Goal: Check status: Check status

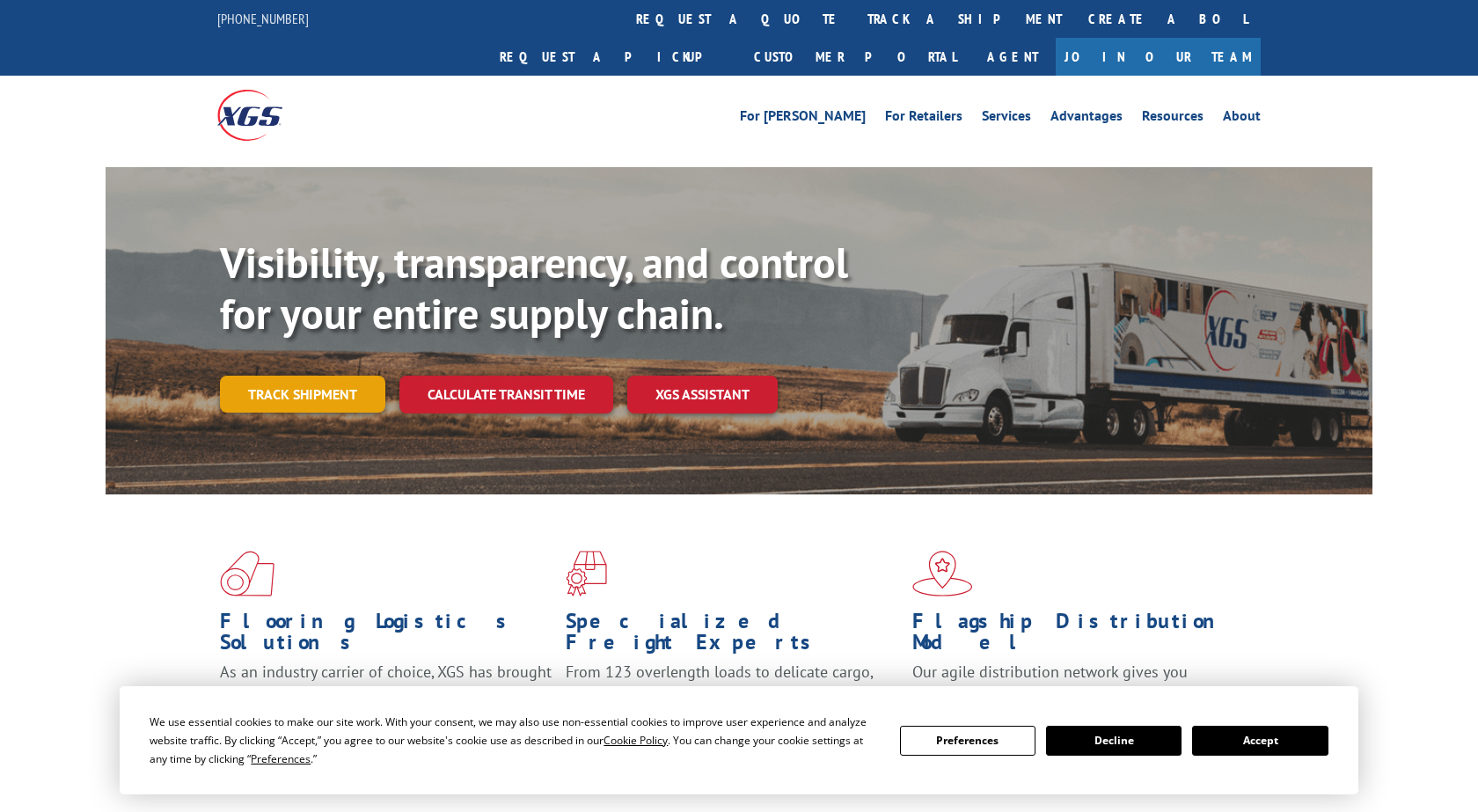
click at [290, 389] on link "Track shipment" at bounding box center [303, 394] width 166 height 37
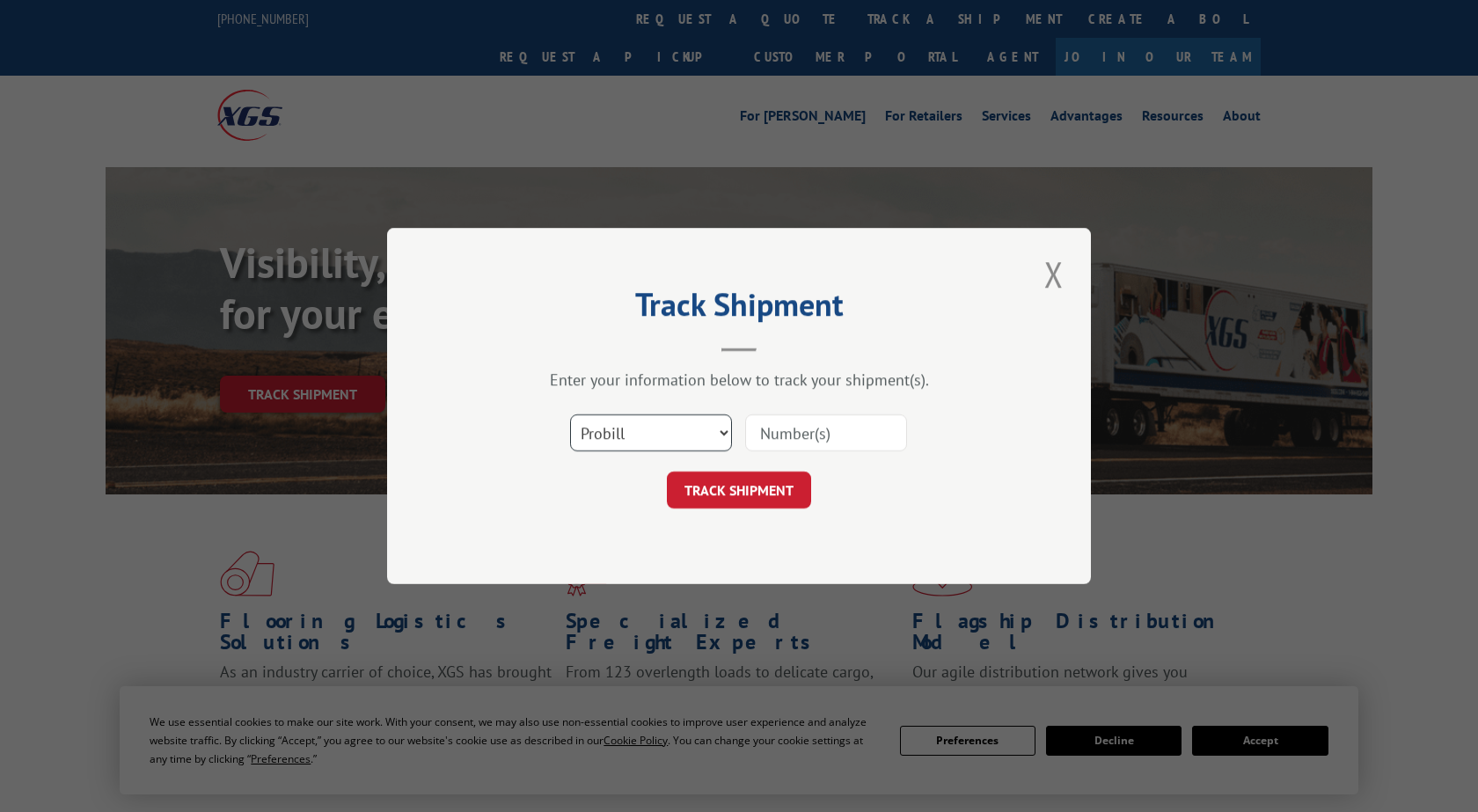
click at [570, 414] on select "Select category... Probill BOL PO" at bounding box center [651, 433] width 162 height 37
click at [652, 431] on select "Select category... Probill BOL PO" at bounding box center [651, 433] width 162 height 37
click at [873, 434] on input at bounding box center [826, 433] width 162 height 37
paste input "2780892"
type input "2780892"
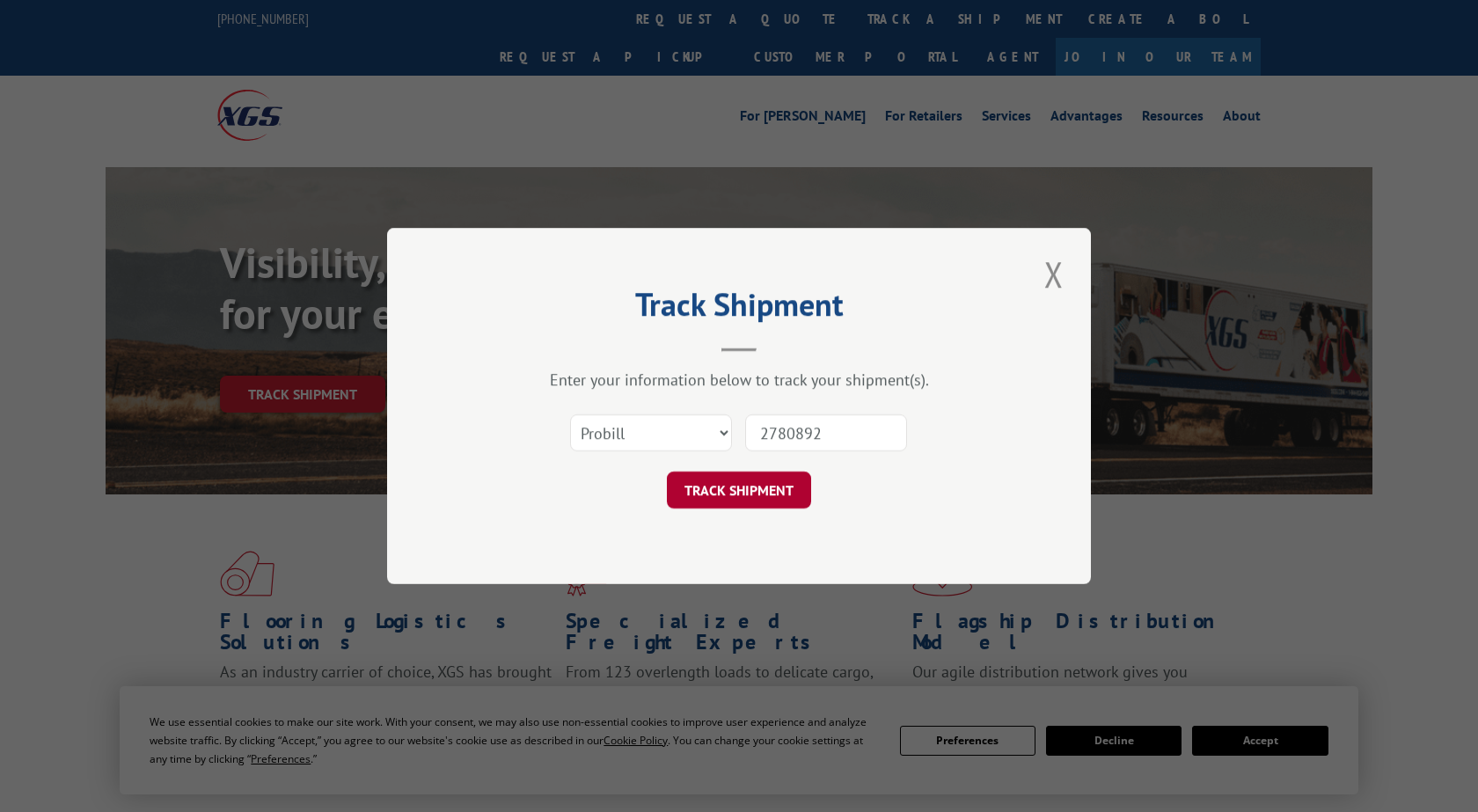
click at [722, 503] on button "TRACK SHIPMENT" at bounding box center [739, 491] width 144 height 37
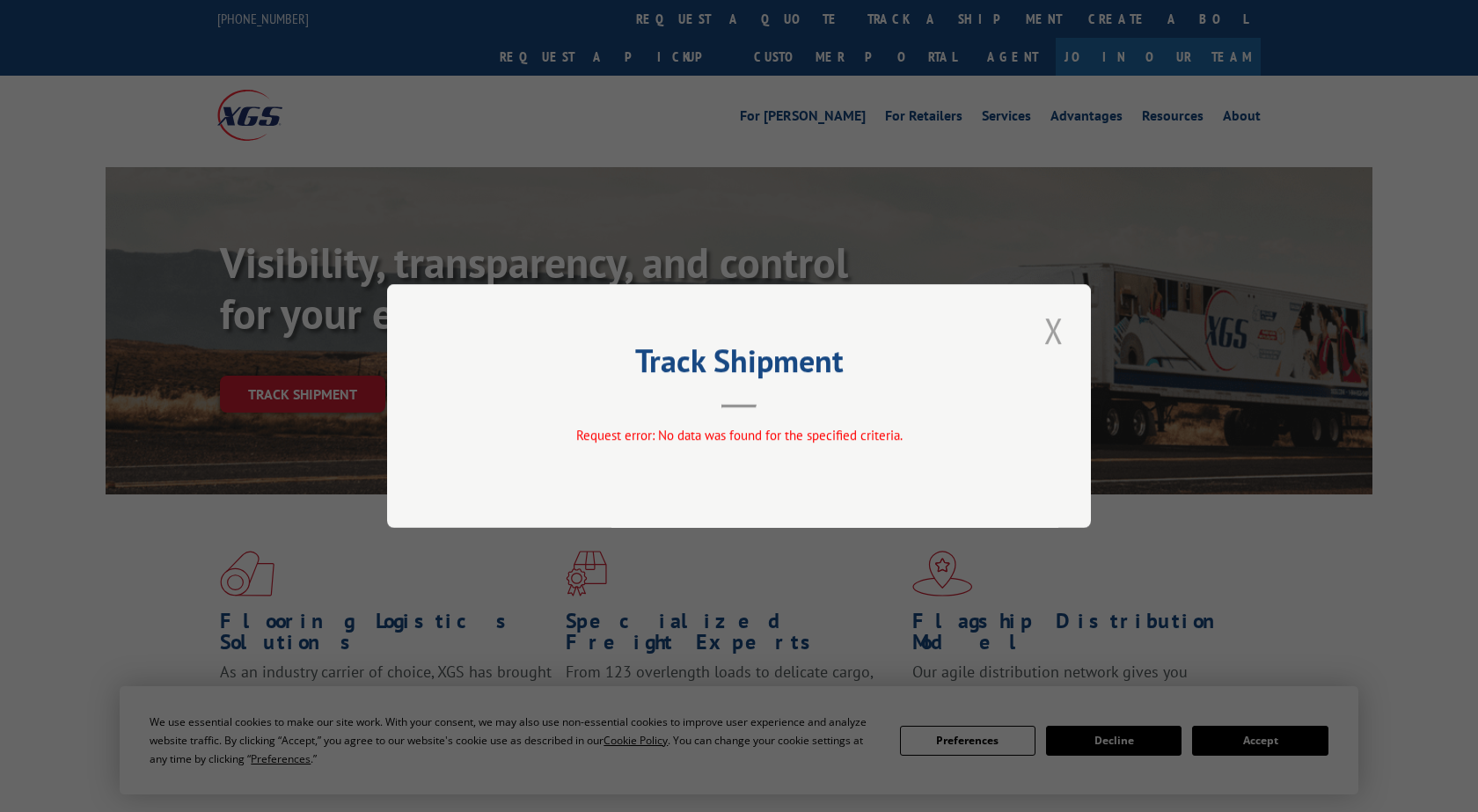
click at [1061, 328] on button "Close modal" at bounding box center [1054, 330] width 30 height 48
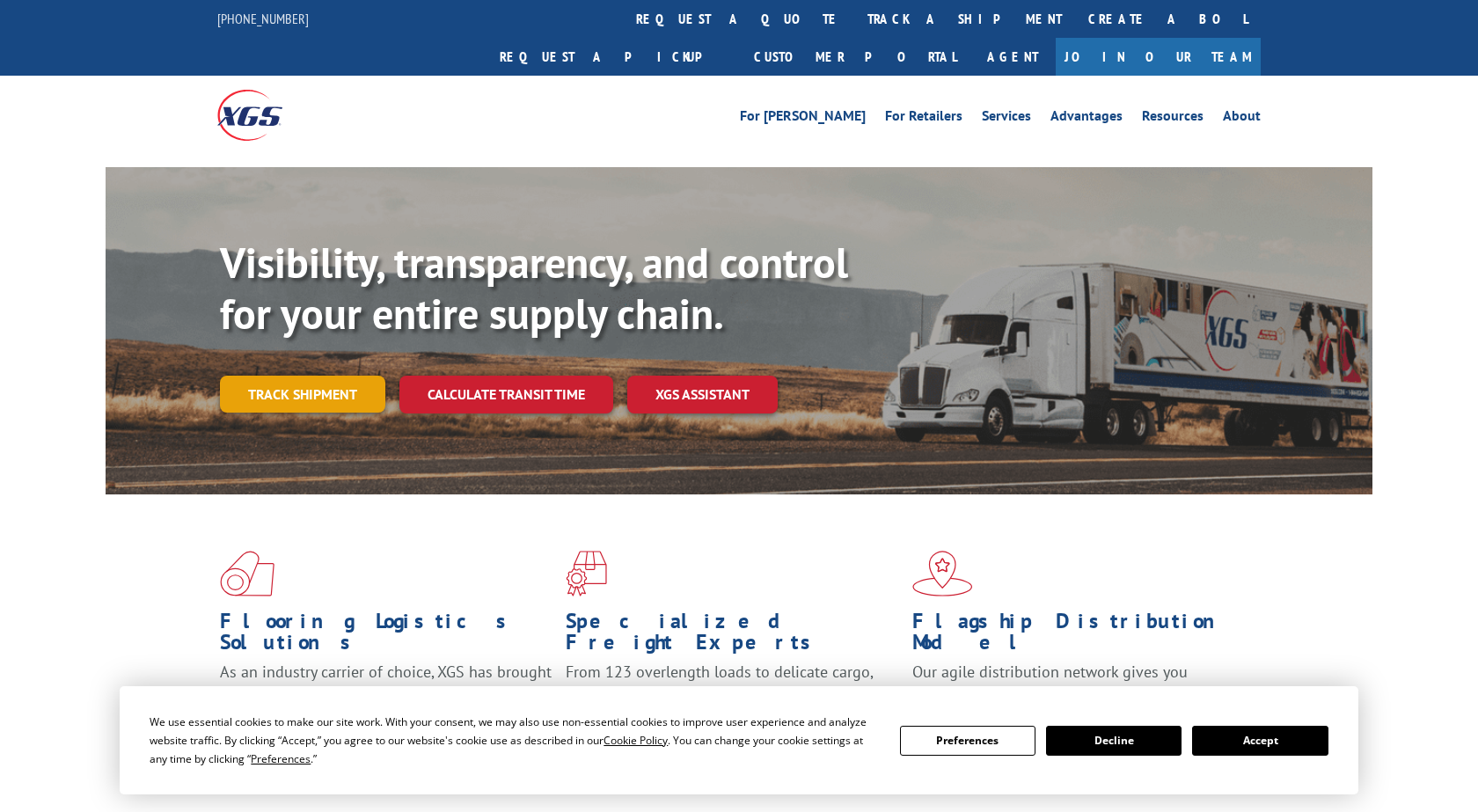
click at [255, 412] on link "Track shipment" at bounding box center [303, 394] width 166 height 37
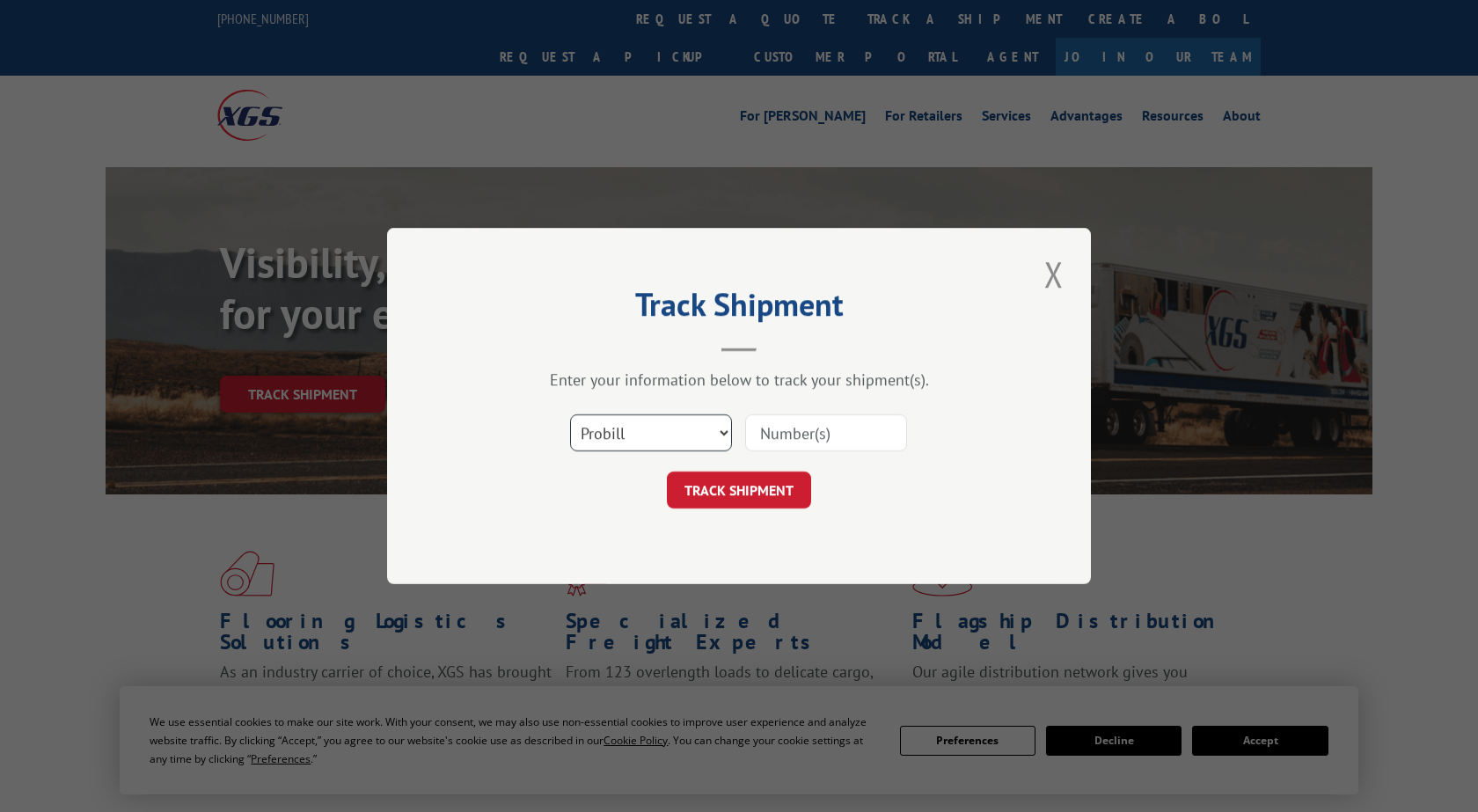
select select "bol"
click option "BOL" at bounding box center [0, 0] width 0 height 0
click at [816, 430] on input at bounding box center [826, 433] width 162 height 37
paste input "2780892"
type input "2780892"
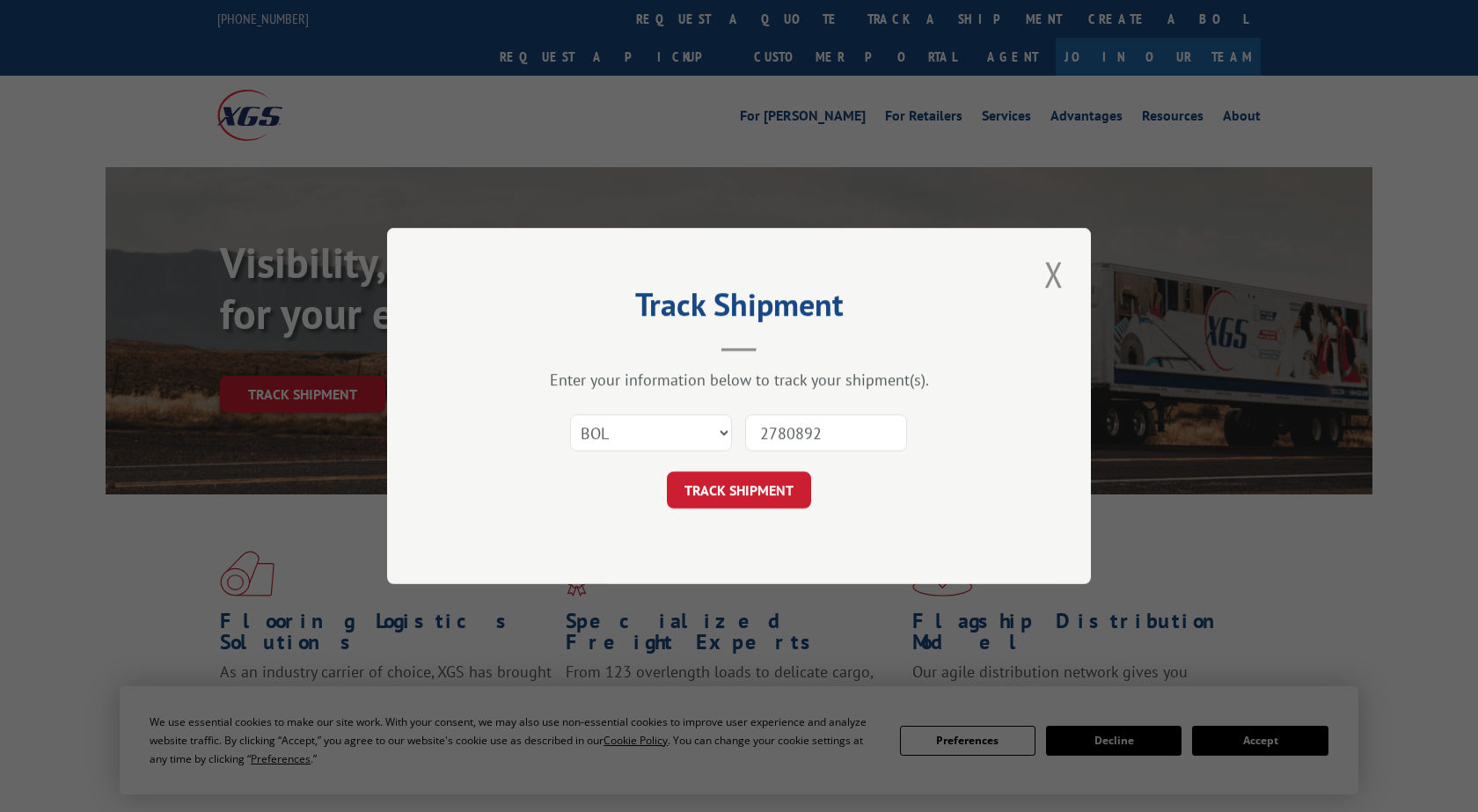
click button "TRACK SHIPMENT" at bounding box center [739, 491] width 144 height 37
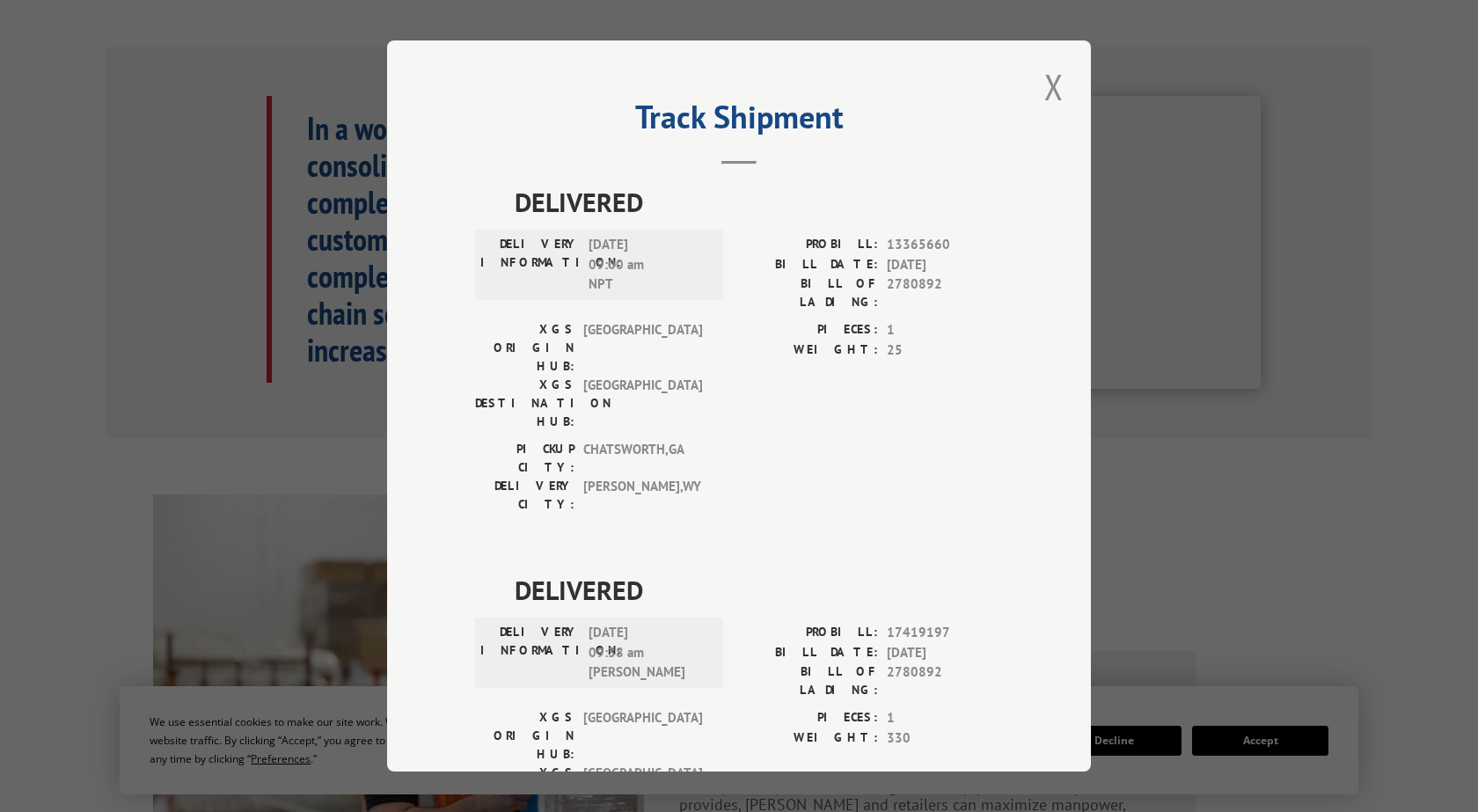
scroll to position [153, 0]
